Goal: Task Accomplishment & Management: Manage account settings

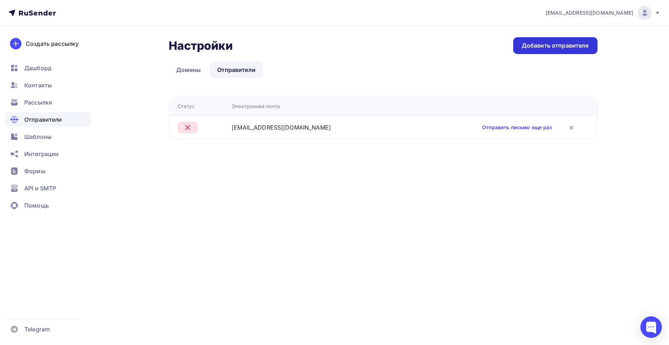
click at [544, 42] on div "Добавить отправителя" at bounding box center [555, 45] width 67 height 8
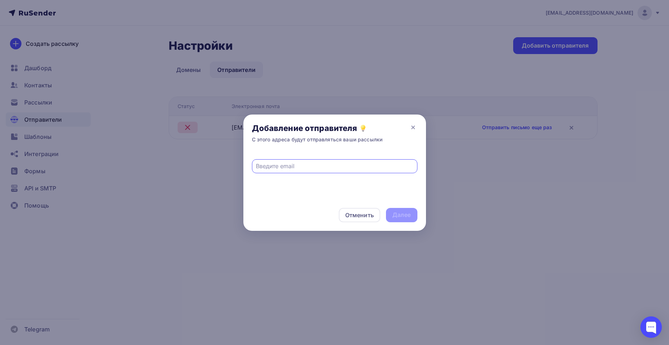
click at [298, 169] on input "text" at bounding box center [334, 166] width 157 height 9
type input "n"
type input "info@ionhim.ru"
click at [414, 215] on div "Далее" at bounding box center [401, 215] width 31 height 14
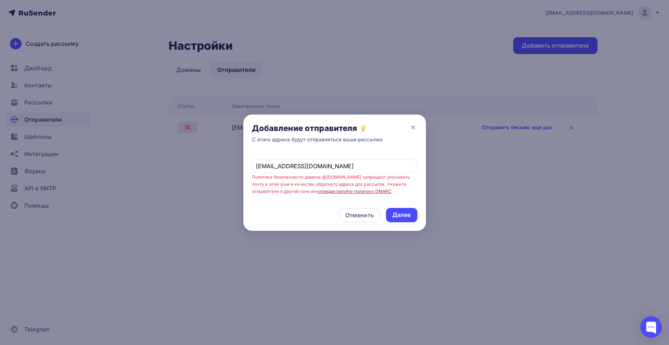
click at [318, 190] on link "отредактируйте политику DMARC" at bounding box center [354, 190] width 73 height 5
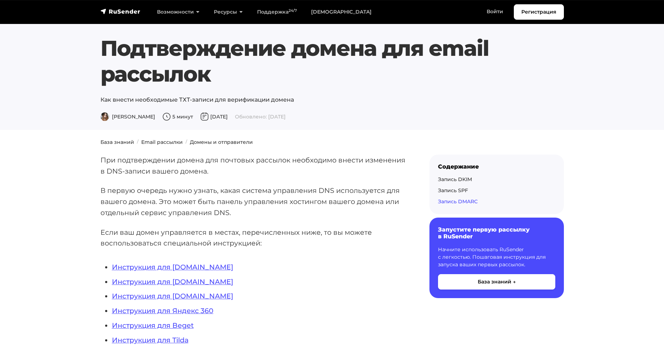
scroll to position [2430, 0]
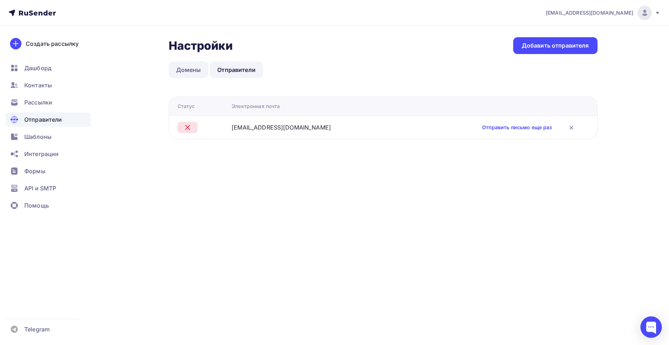
click at [183, 72] on link "Домены" at bounding box center [189, 69] width 40 height 16
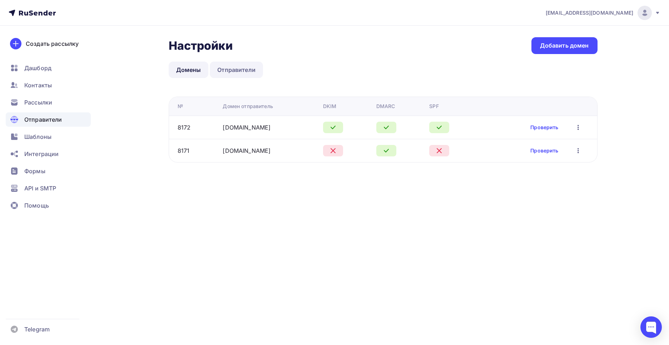
click at [227, 71] on link "Отправители" at bounding box center [236, 69] width 53 height 16
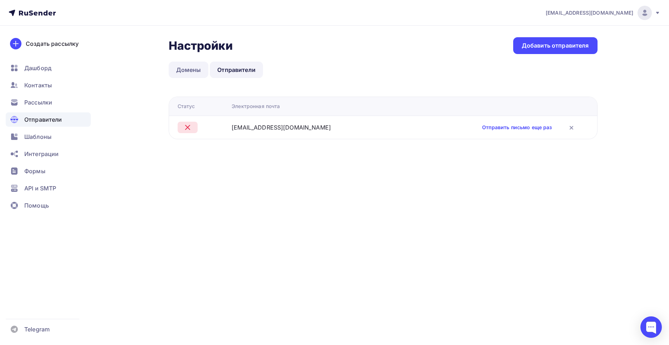
click at [203, 69] on link "Домены" at bounding box center [189, 69] width 40 height 16
